Goal: Task Accomplishment & Management: Manage account settings

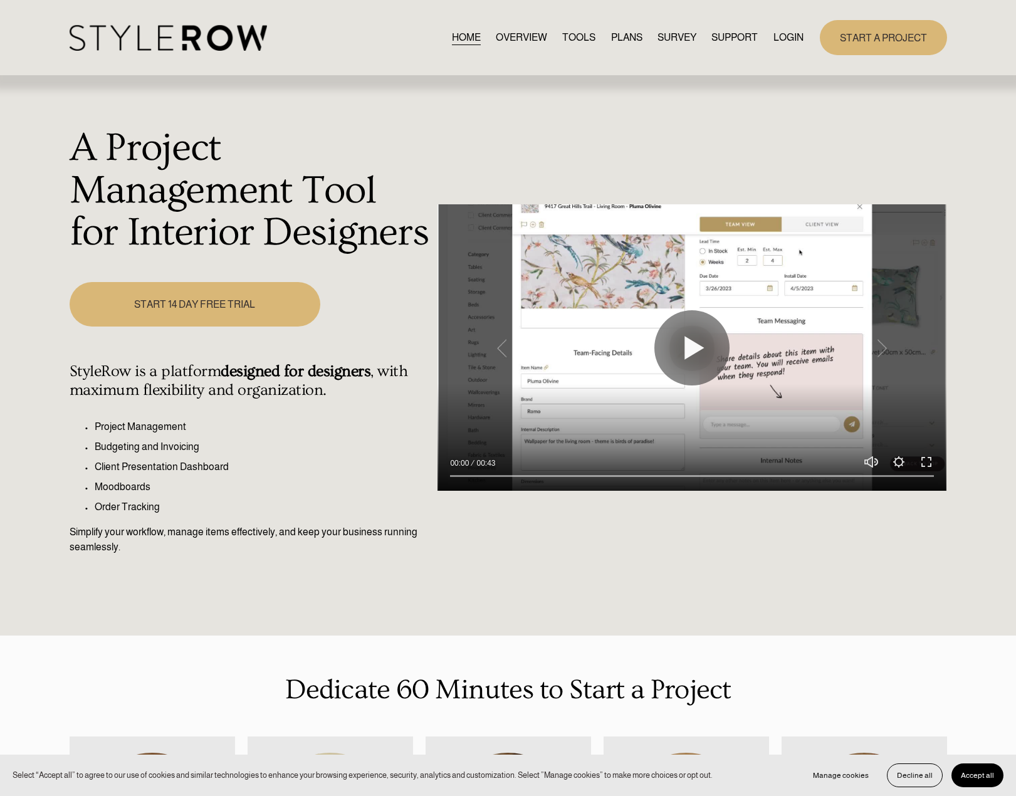
click at [780, 45] on link "LOGIN" at bounding box center [789, 37] width 30 height 17
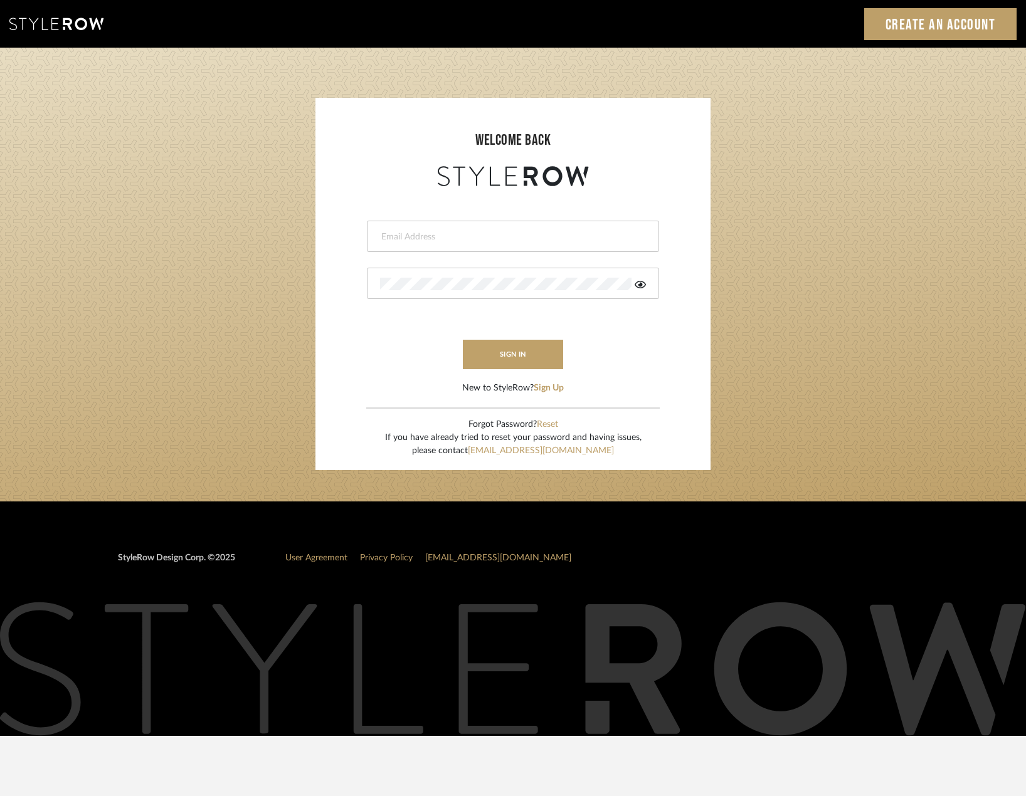
type input "madeleine@studiodb.com"
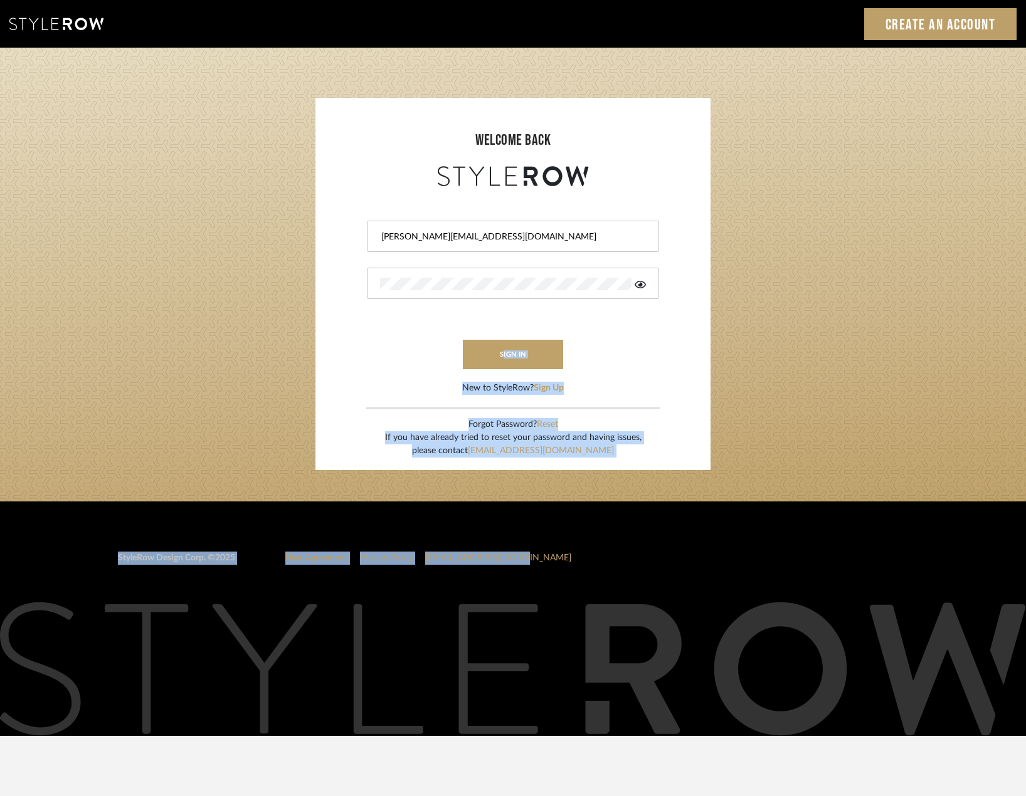
drag, startPoint x: 658, startPoint y: 403, endPoint x: 484, endPoint y: 763, distance: 400.5
click at [485, 470] on sr-login "welcome back madeleine@studiodb.com sign in New to StyleRow? Sign Up Forgot Pas…" at bounding box center [512, 284] width 395 height 372
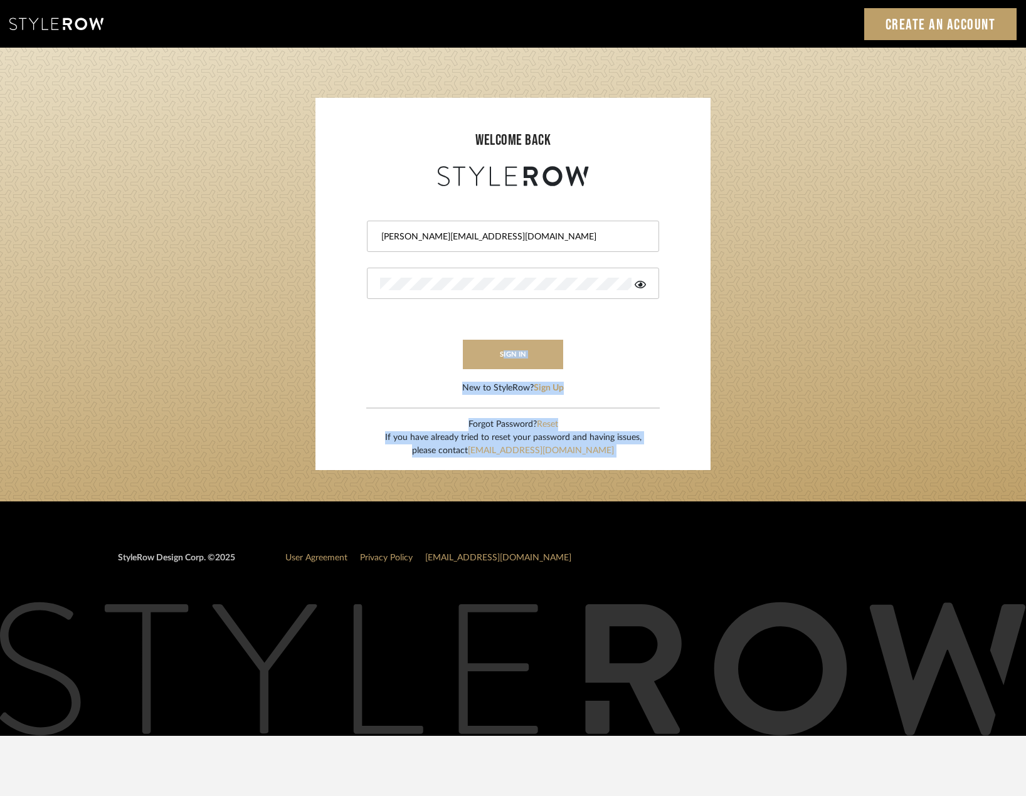
click at [509, 349] on button "sign in" at bounding box center [513, 354] width 100 height 29
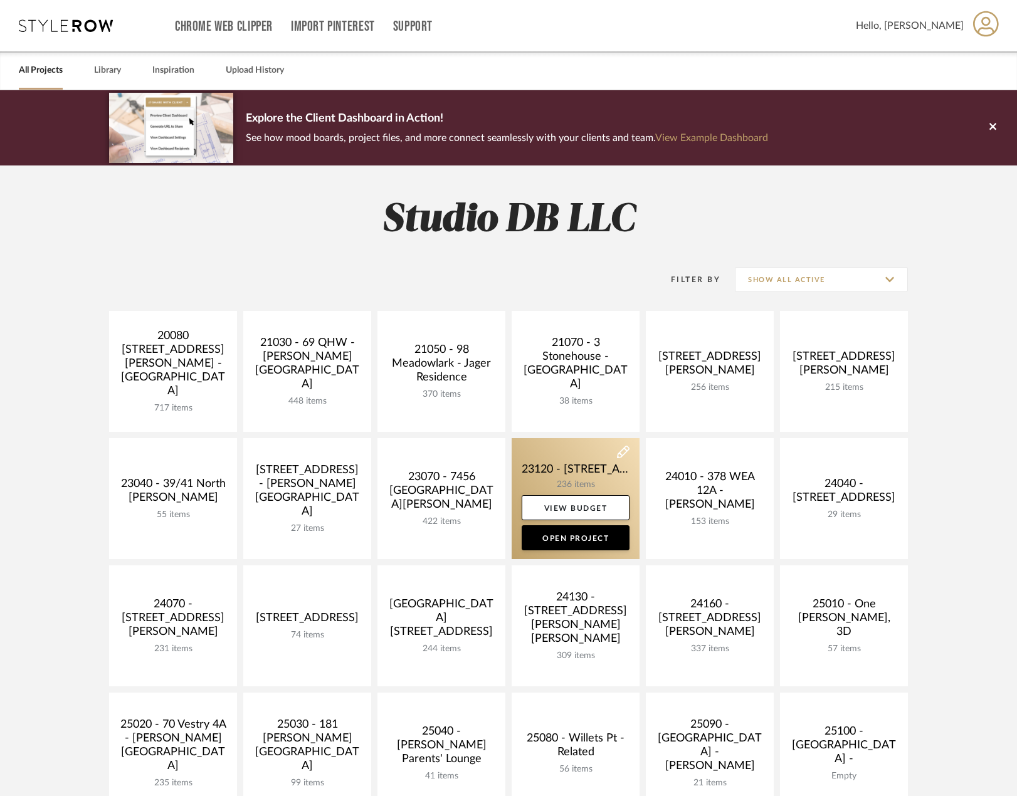
scroll to position [63, 0]
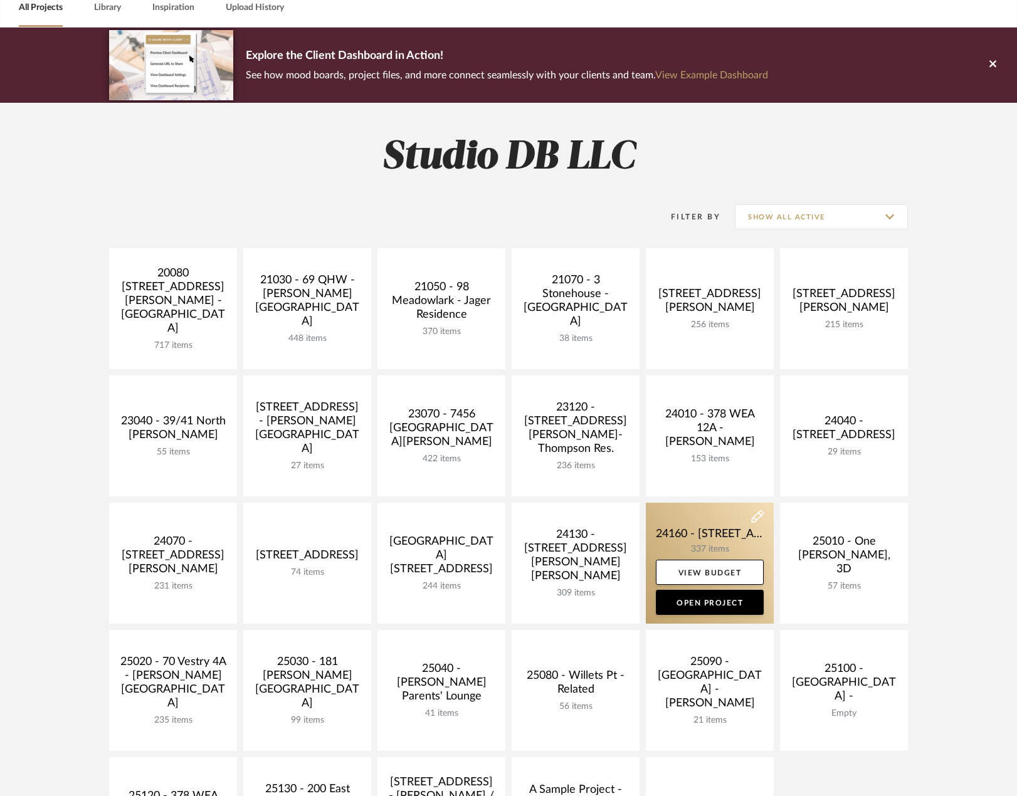
click at [683, 522] on link at bounding box center [710, 563] width 128 height 121
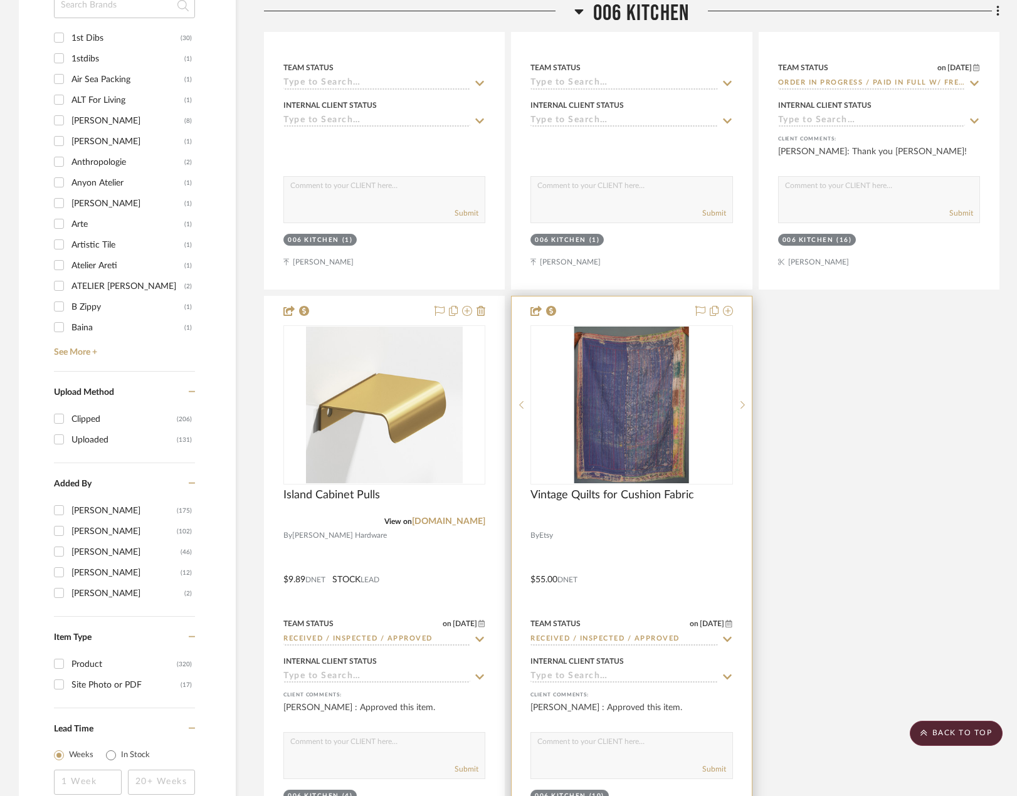
scroll to position [1693, 0]
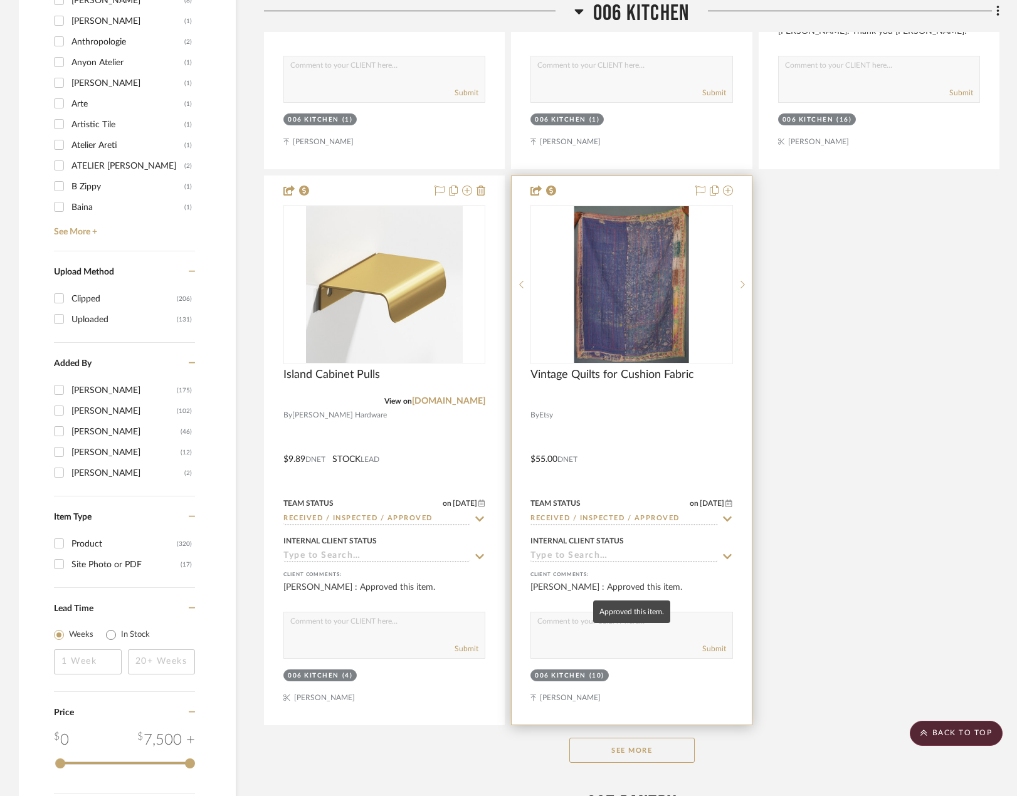
click at [532, 593] on div "[PERSON_NAME] : Approved this item." at bounding box center [631, 593] width 202 height 25
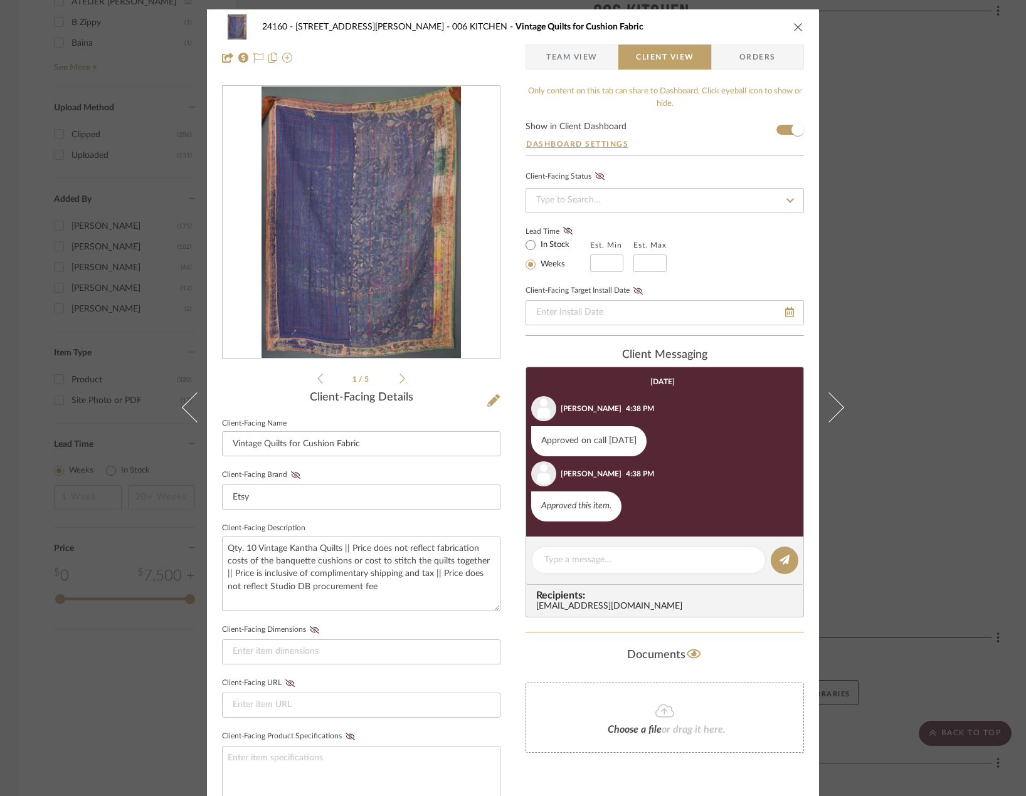
click at [880, 395] on div "24160 - [STREET_ADDRESS] - [PERSON_NAME] 006 KITCHEN Vintage Quilts for Cushion…" at bounding box center [513, 398] width 1026 height 796
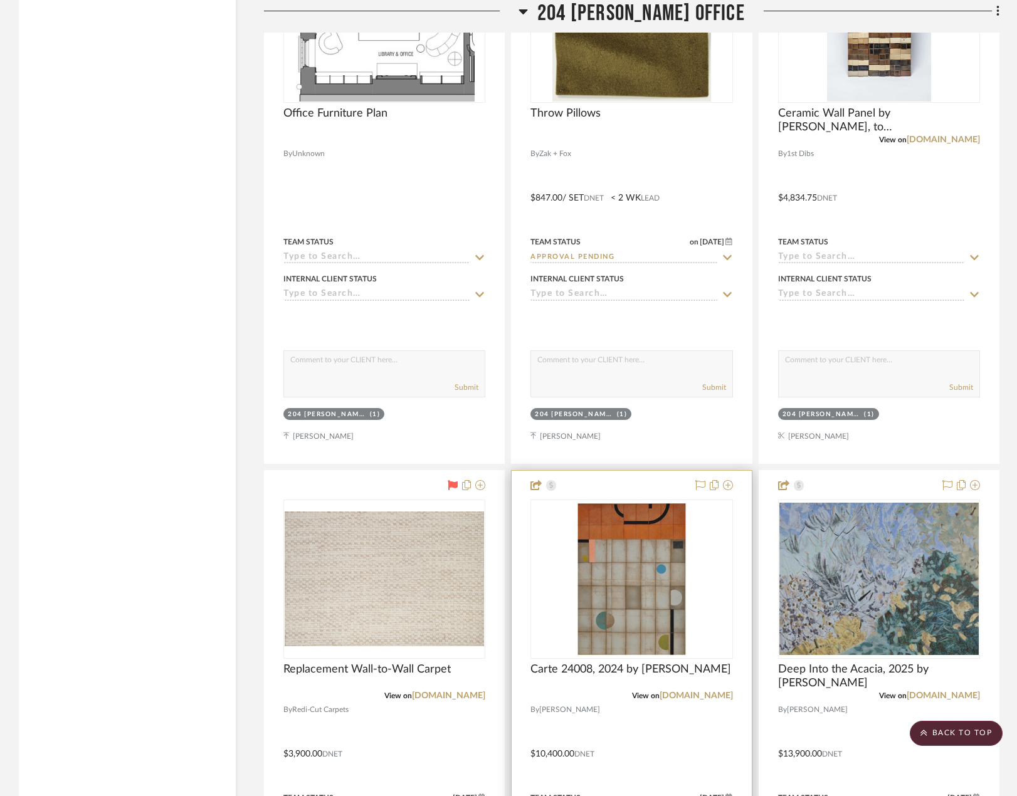
scroll to position [6686, 0]
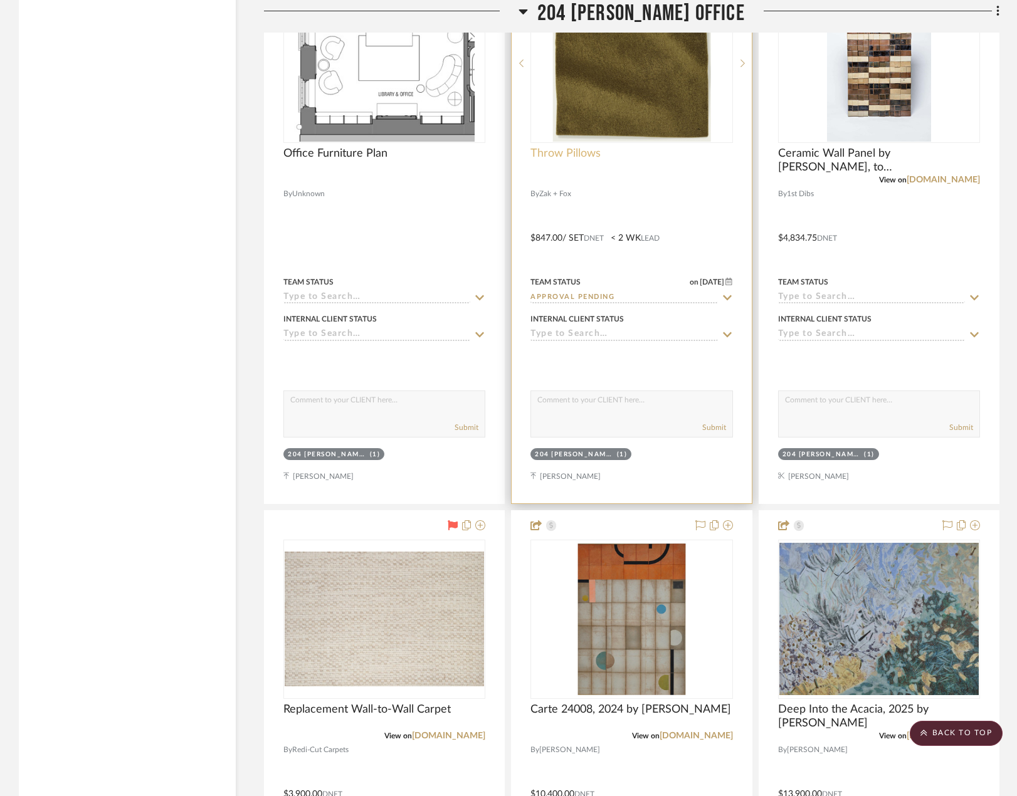
click at [578, 156] on span "Throw Pillows" at bounding box center [565, 154] width 70 height 14
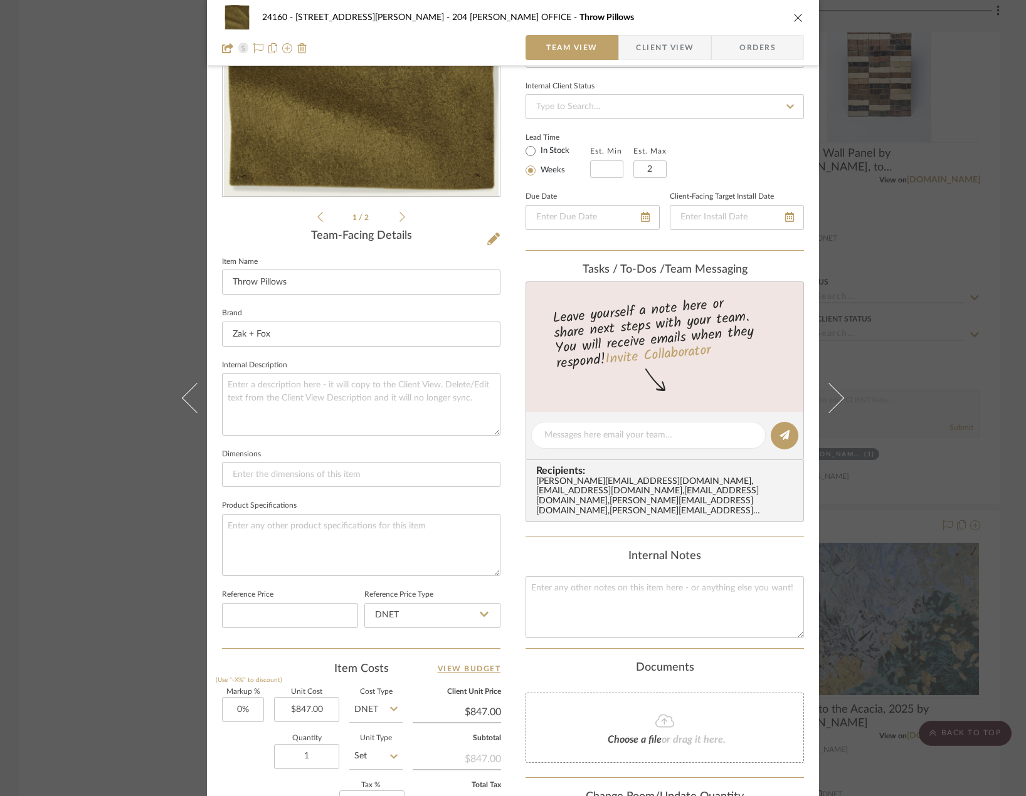
scroll to position [188, 0]
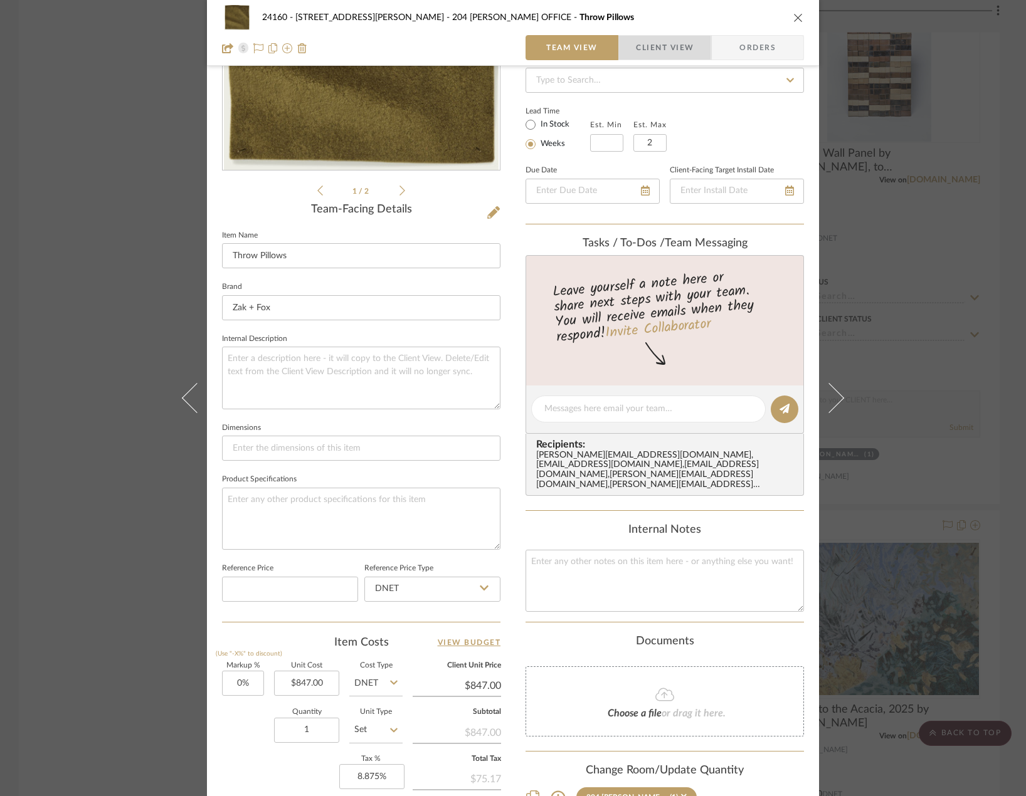
click at [656, 56] on span "Client View" at bounding box center [665, 47] width 58 height 25
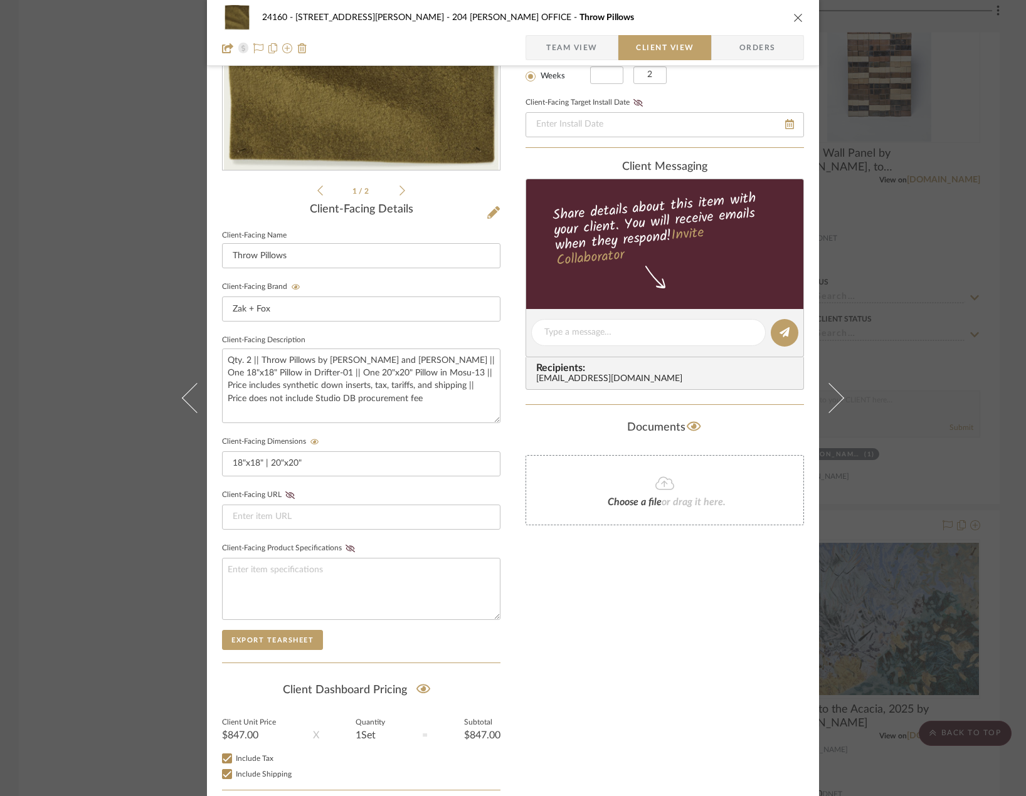
click at [877, 233] on div "24160 - [STREET_ADDRESS] - [PERSON_NAME] 204 [PERSON_NAME] OFFICE Throw Pillows…" at bounding box center [513, 398] width 1026 height 796
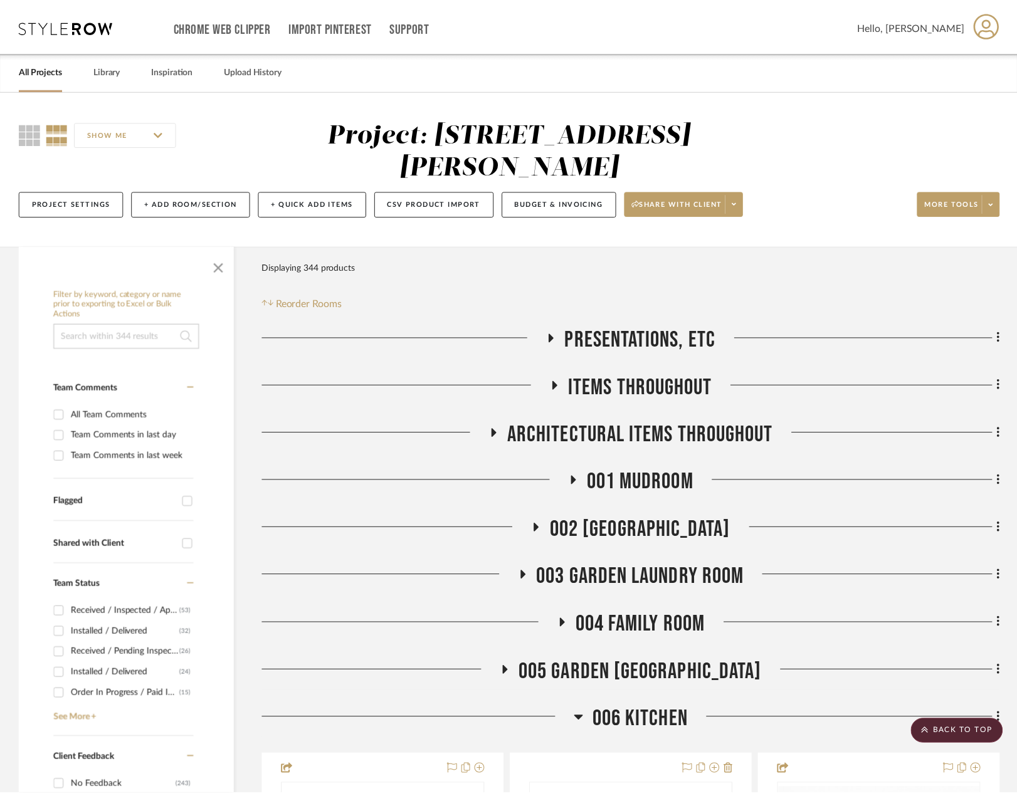
scroll to position [6686, 0]
